Goal: Task Accomplishment & Management: Manage account settings

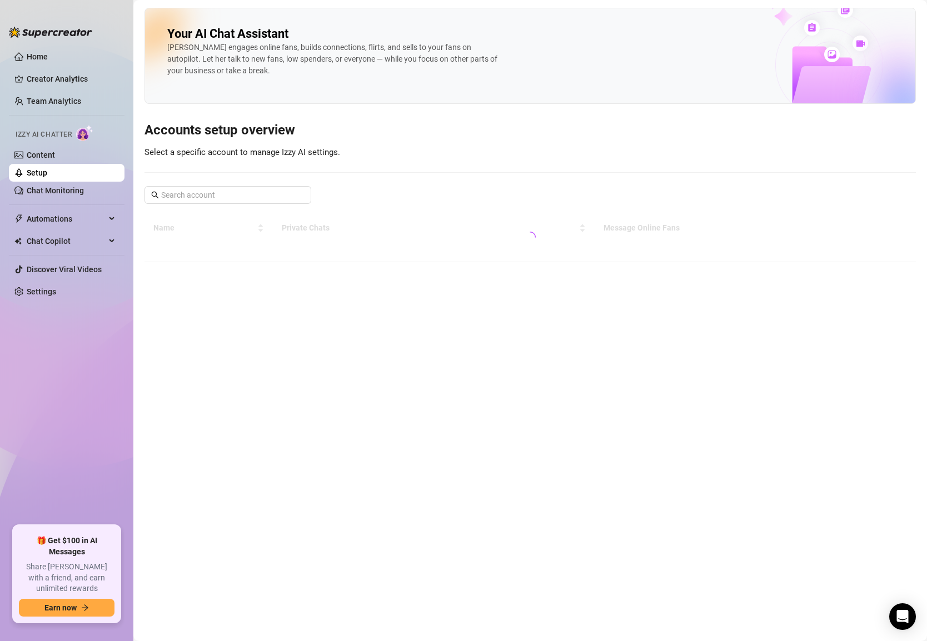
click at [224, 181] on div "Your AI Chat Assistant [PERSON_NAME] engages online fans, builds connections, f…" at bounding box center [529, 135] width 771 height 254
click at [224, 189] on input "text" at bounding box center [228, 195] width 134 height 12
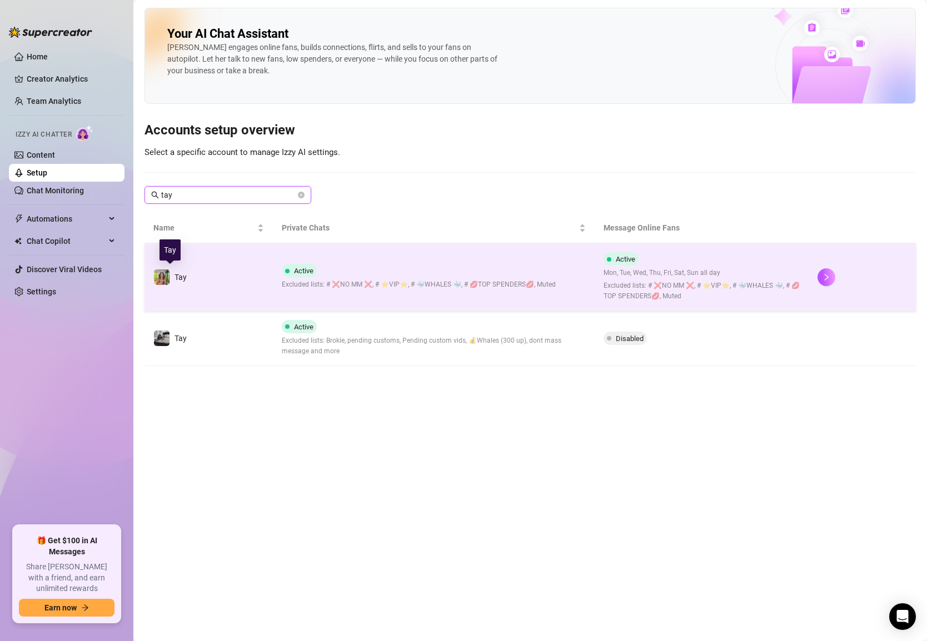
type input "tay"
click at [179, 277] on span "Tay" at bounding box center [180, 277] width 12 height 9
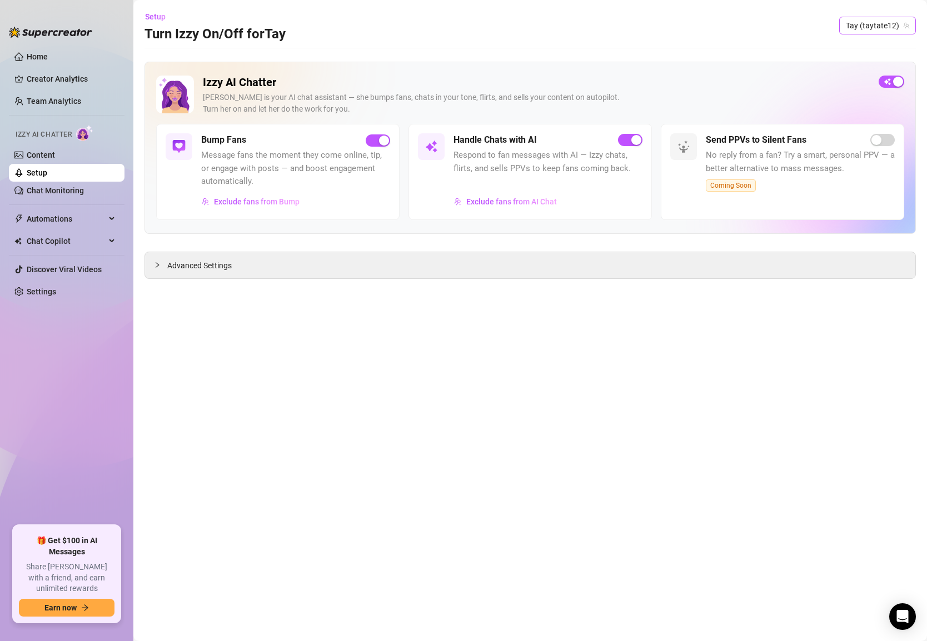
click at [868, 22] on span "Tay (taytate12)" at bounding box center [876, 25] width 63 height 17
click at [867, 29] on span "Tay (taytate12)" at bounding box center [876, 25] width 63 height 17
type input "tay"
click at [869, 64] on span "( itstaysis )" at bounding box center [884, 67] width 34 height 12
click at [889, 83] on span "button" at bounding box center [891, 82] width 26 height 12
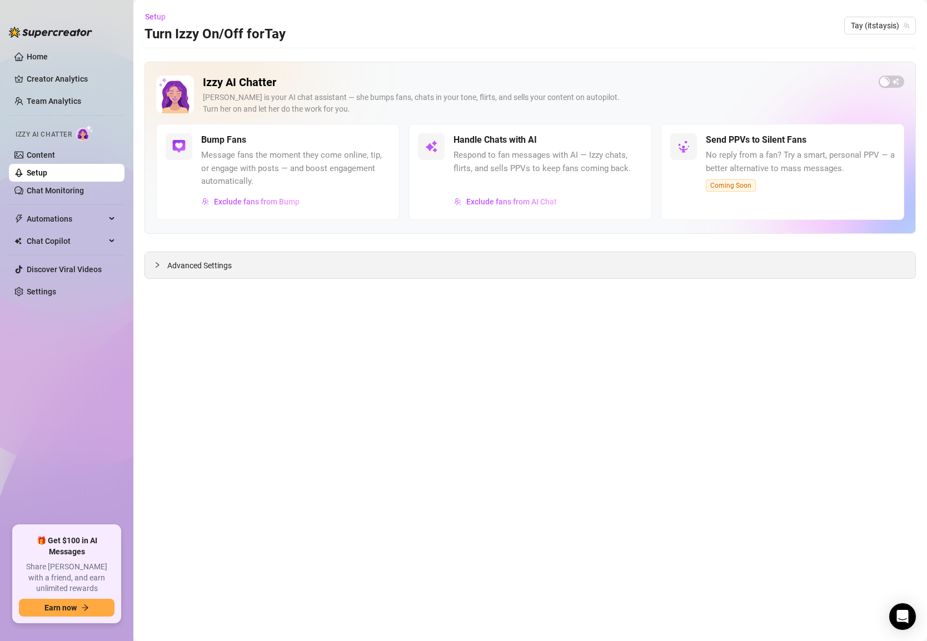
click at [587, 267] on div "Advanced Settings" at bounding box center [530, 265] width 770 height 26
click at [198, 265] on span "Advanced Settings" at bounding box center [199, 265] width 64 height 12
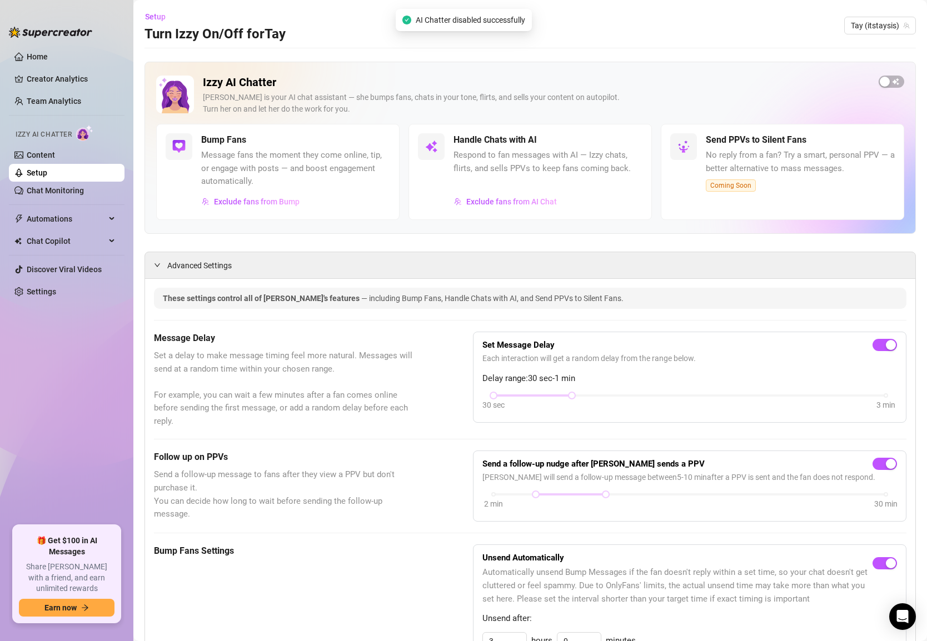
click at [42, 169] on link "Setup" at bounding box center [37, 172] width 21 height 9
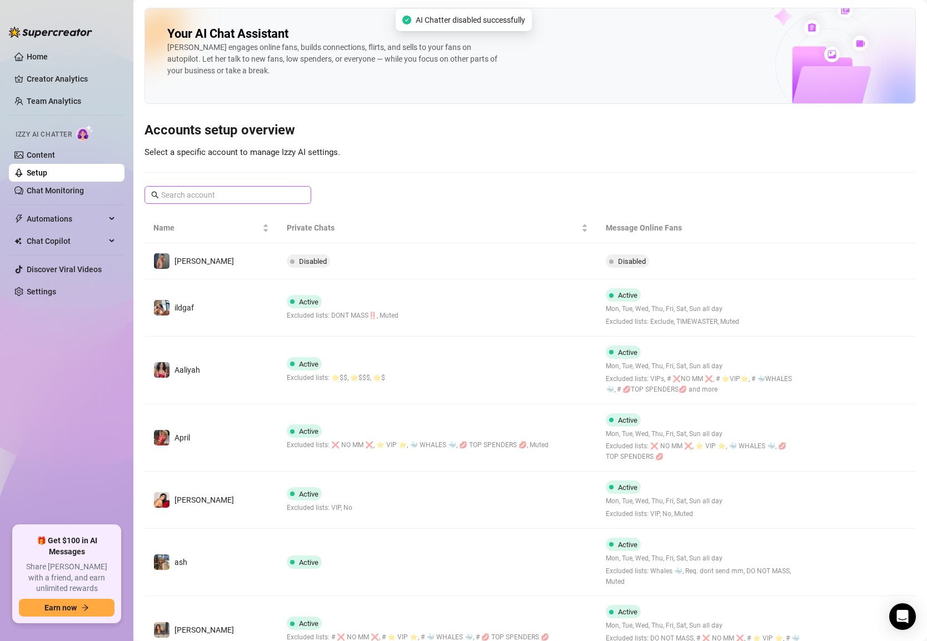
click at [207, 187] on span at bounding box center [227, 195] width 167 height 18
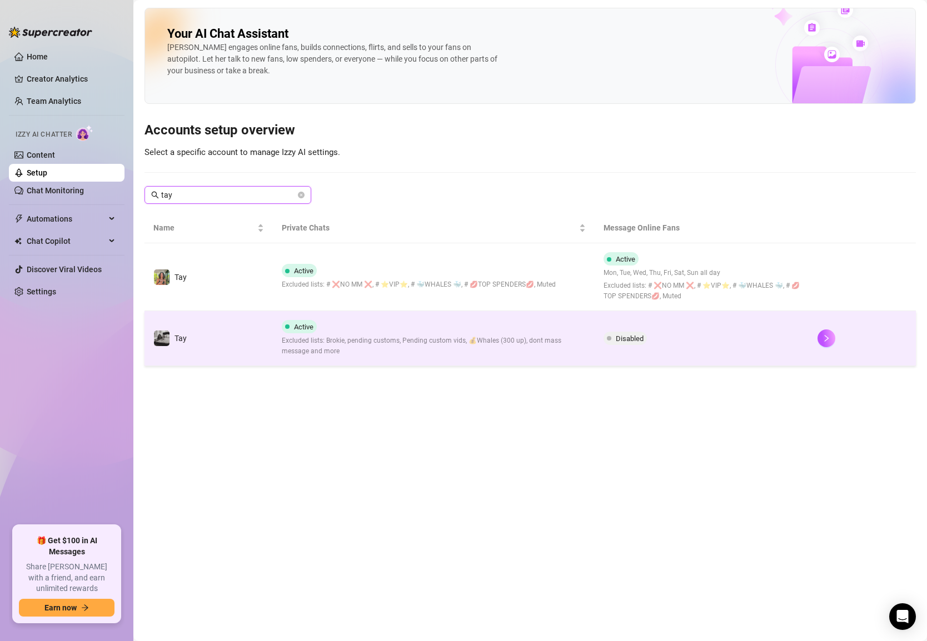
type input "tay"
click at [172, 341] on div "Tay️" at bounding box center [169, 338] width 33 height 17
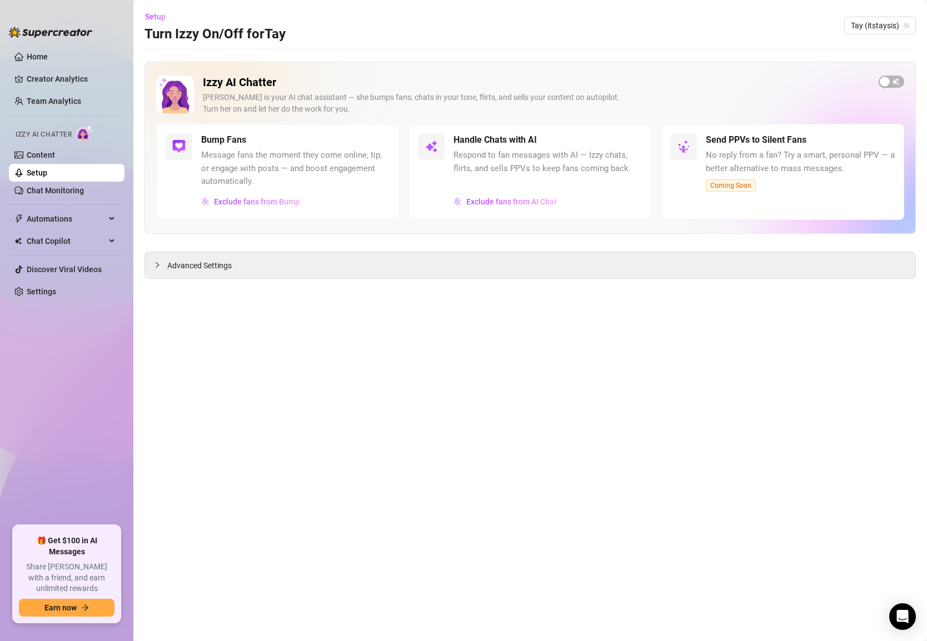
click at [353, 147] on div "Bump Fans Message fans the moment they come online, tip, or engage with posts —…" at bounding box center [295, 171] width 189 height 77
